Goal: Navigation & Orientation: Find specific page/section

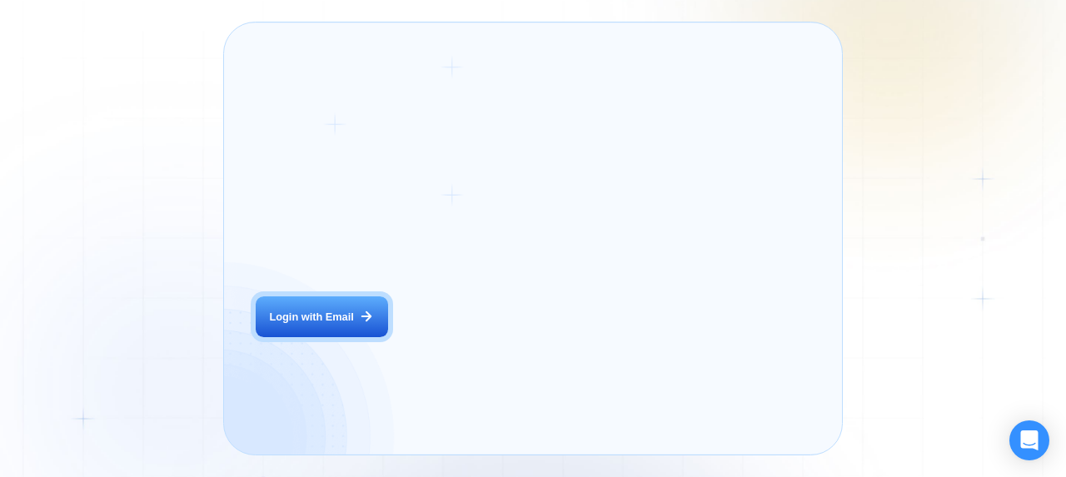
click at [479, 348] on div "Login ‍ Welcome to GigRadar. AI Business Manager for Agencies Login with Email" at bounding box center [372, 239] width 265 height 400
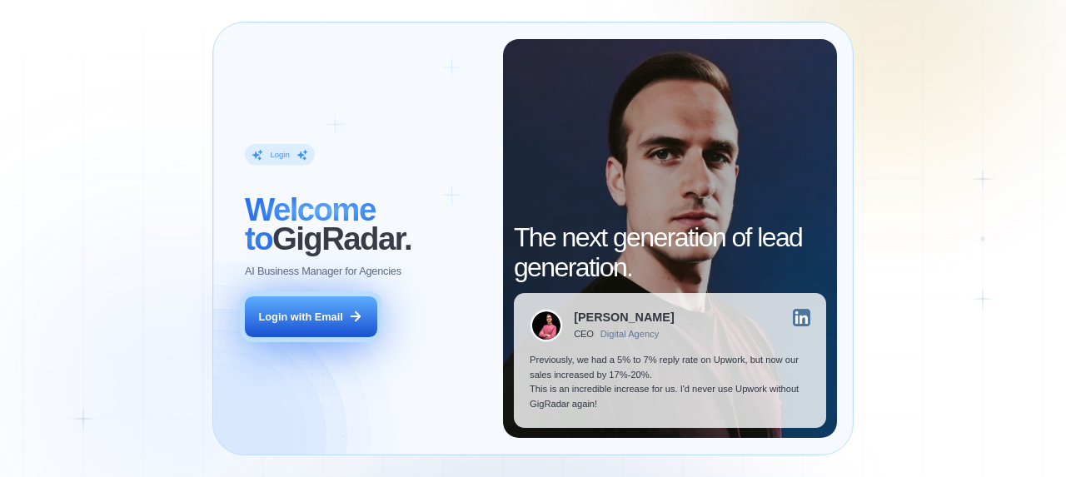
click at [338, 305] on button "Login with Email" at bounding box center [311, 318] width 132 height 42
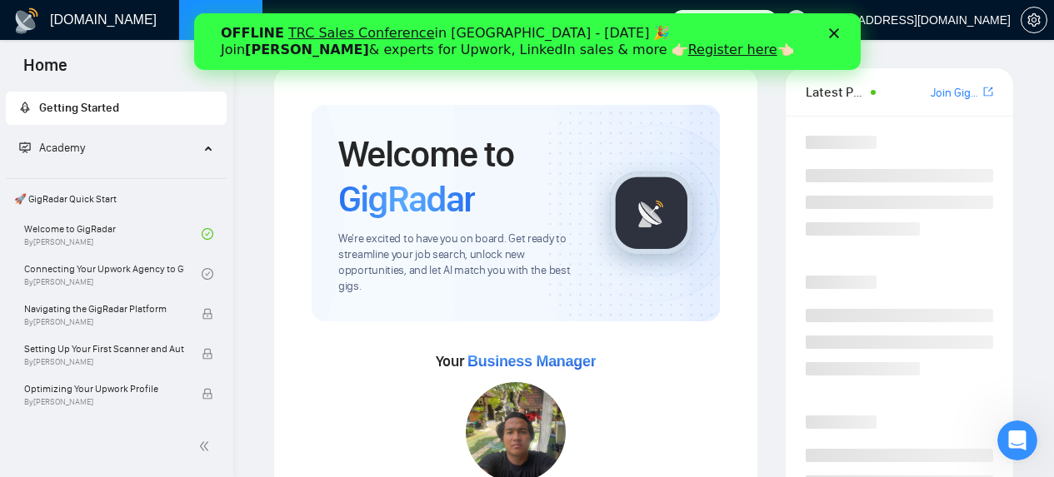
click at [828, 33] on icon "Закрыть" at bounding box center [833, 33] width 10 height 10
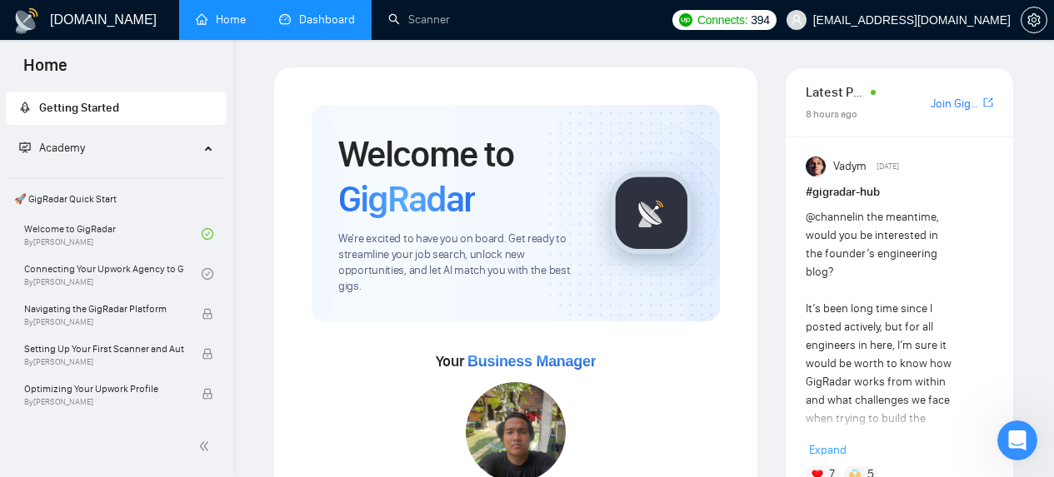
click at [326, 22] on link "Dashboard" at bounding box center [317, 19] width 76 height 14
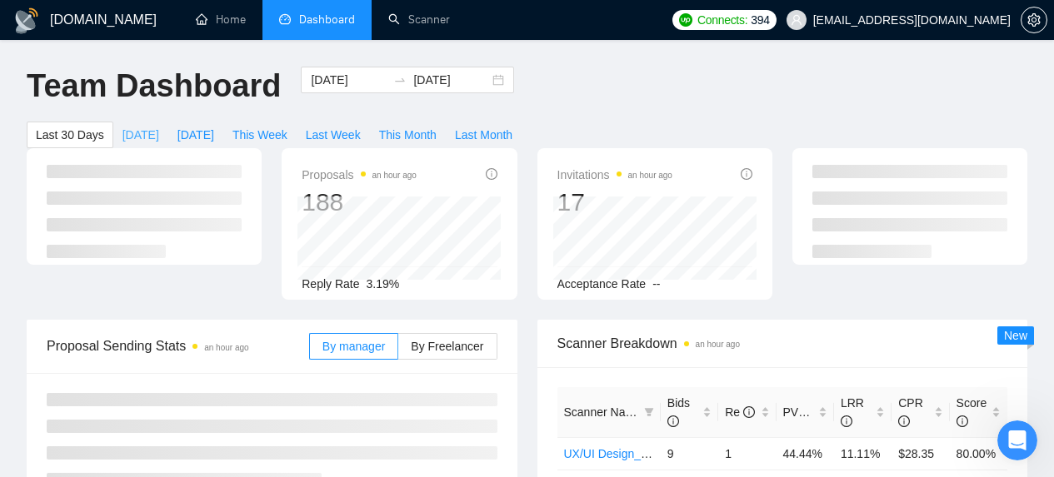
click at [141, 129] on span "Today" at bounding box center [140, 135] width 37 height 18
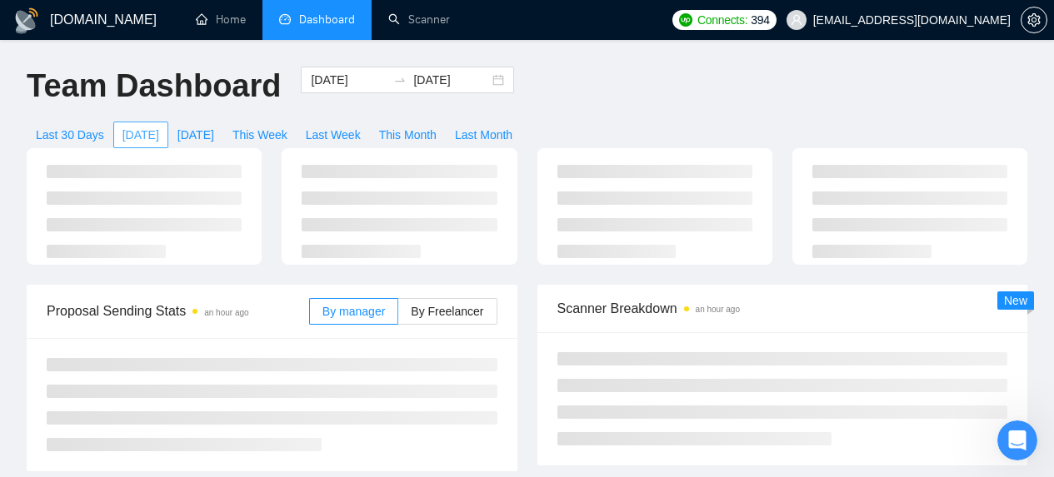
type input "2025-10-13"
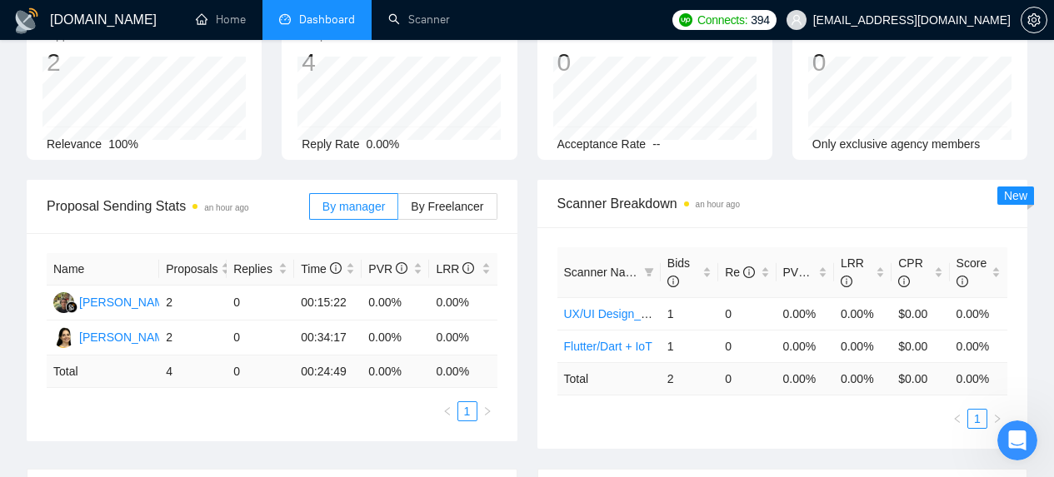
scroll to position [172, 0]
